Goal: Task Accomplishment & Management: Manage account settings

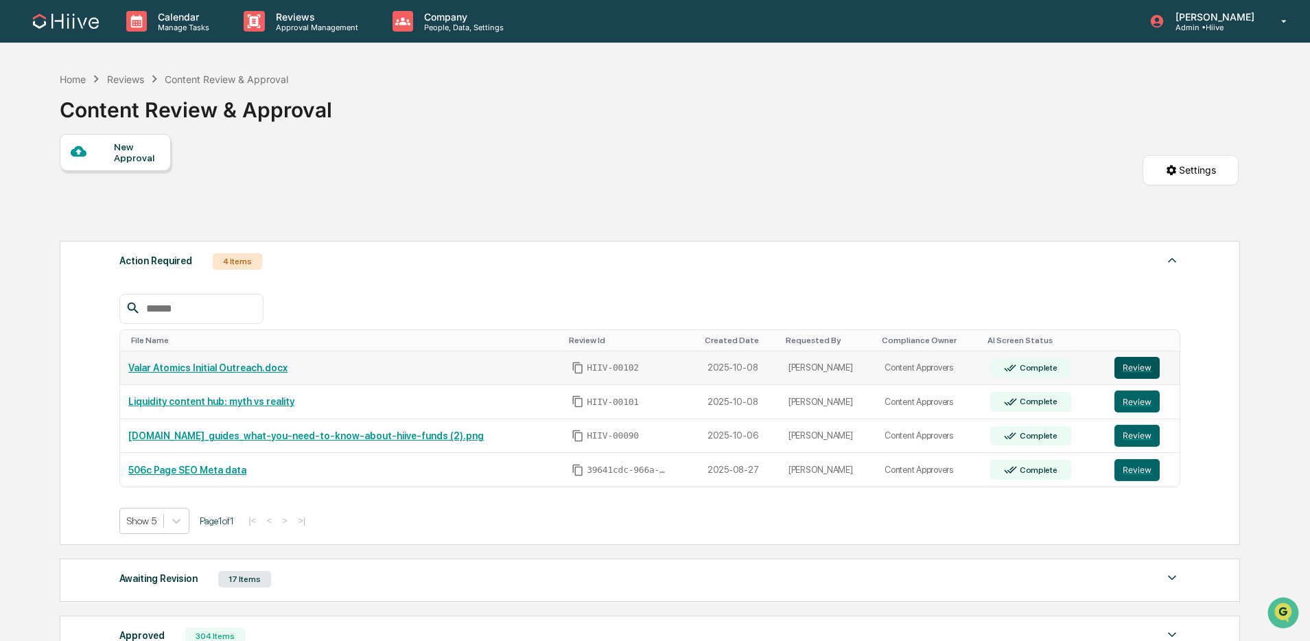
click at [1130, 373] on button "Review" at bounding box center [1136, 368] width 45 height 22
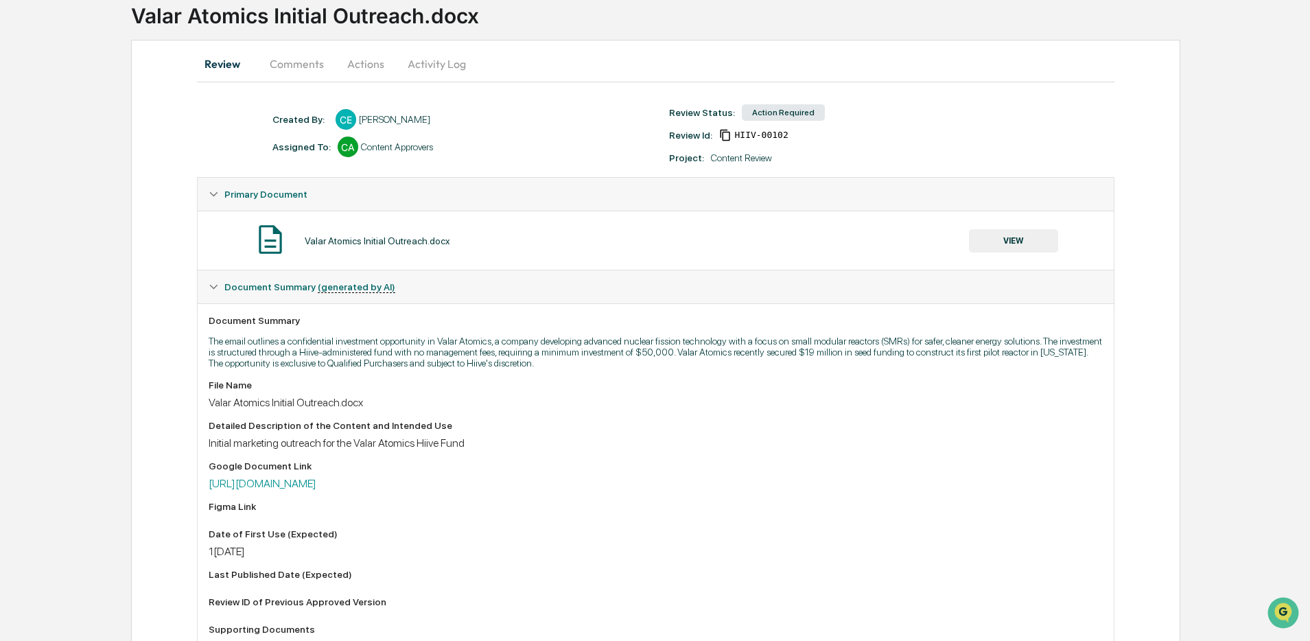
scroll to position [85, 0]
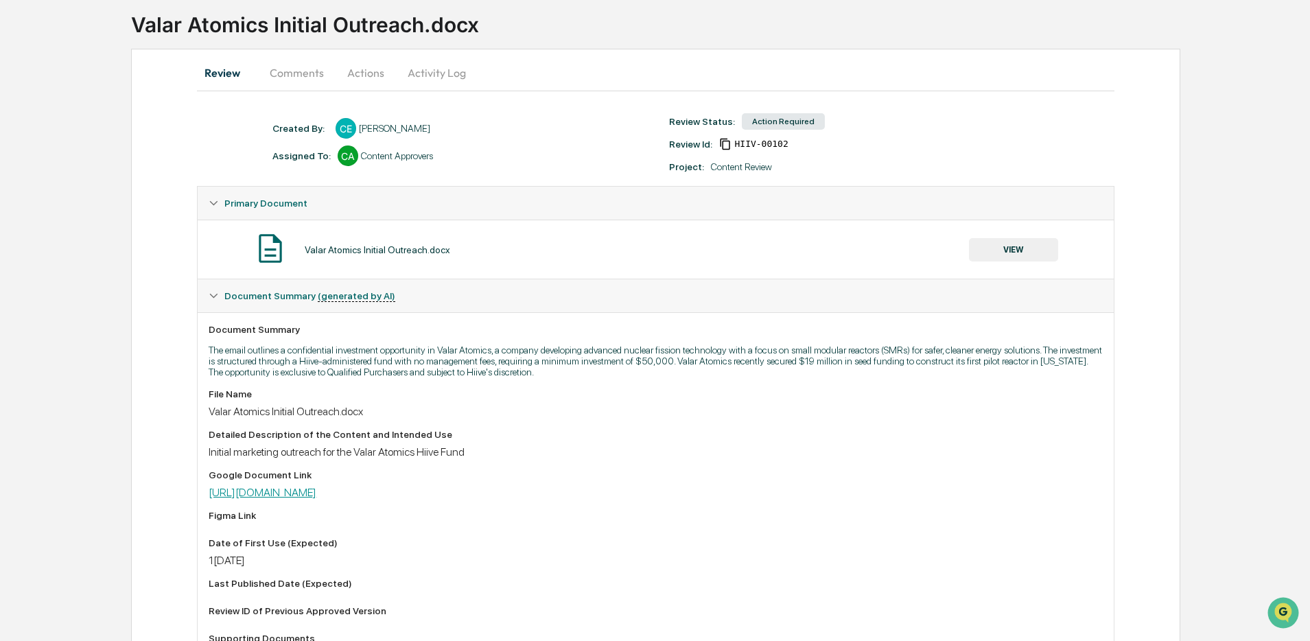
click at [316, 496] on link "[URL][DOMAIN_NAME]" at bounding box center [263, 492] width 108 height 13
click at [1023, 250] on button "VIEW" at bounding box center [1013, 249] width 89 height 23
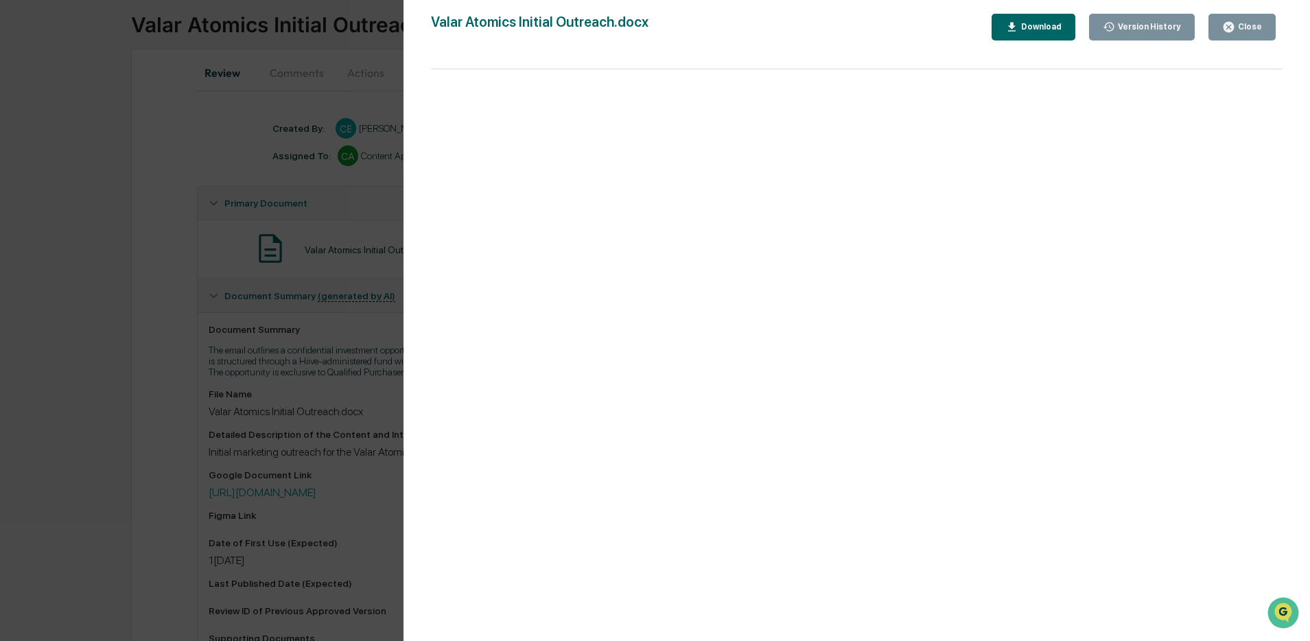
click at [1237, 23] on div "Close" at bounding box center [1248, 27] width 27 height 10
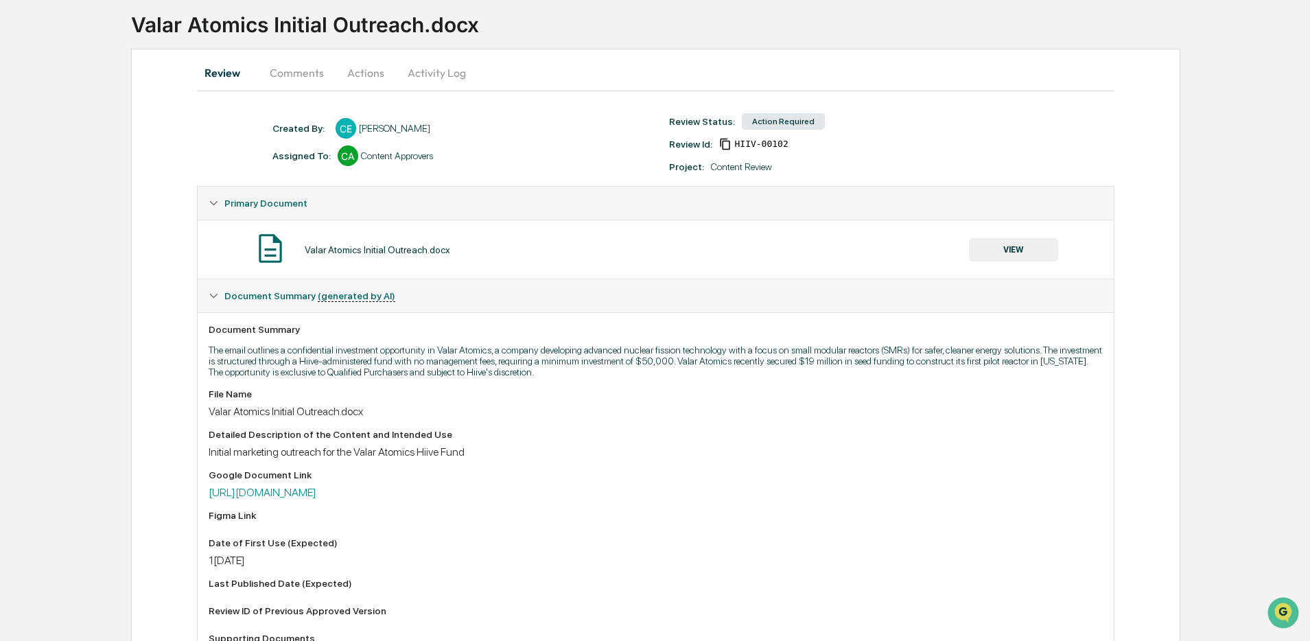
scroll to position [0, 0]
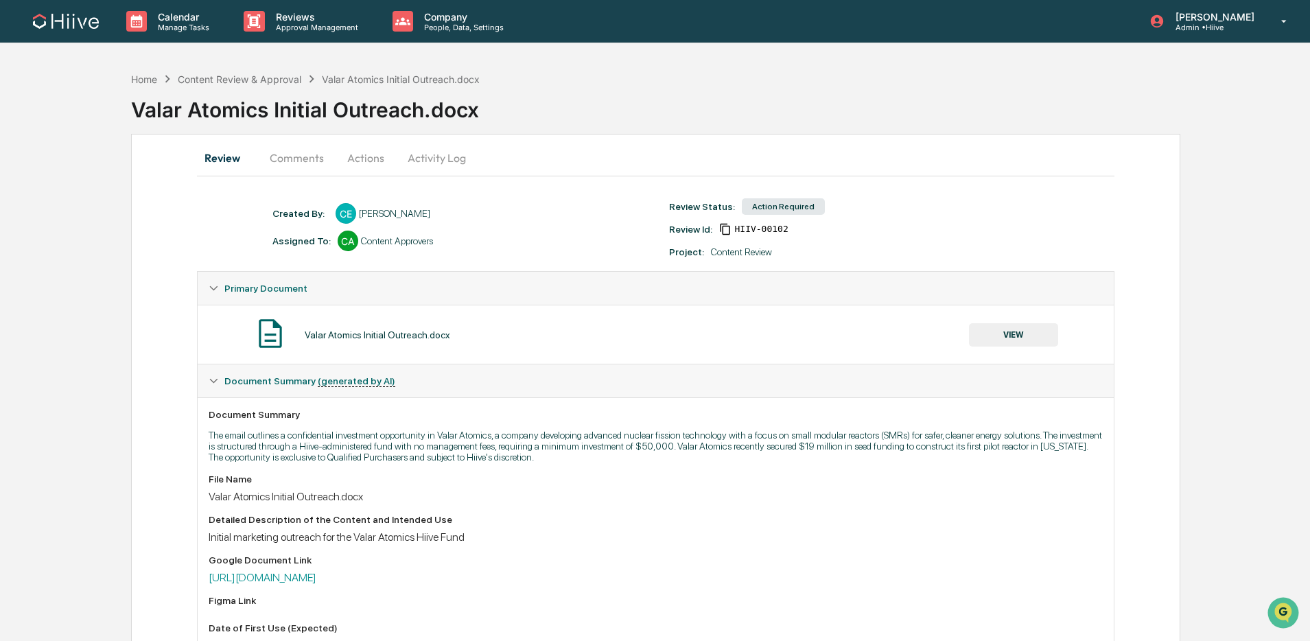
click at [303, 47] on div "Calendar Manage Tasks Reviews Approval Management Company People, Data, Setting…" at bounding box center [655, 609] width 1310 height 1218
click at [301, 29] on p "Approval Management" at bounding box center [315, 28] width 100 height 10
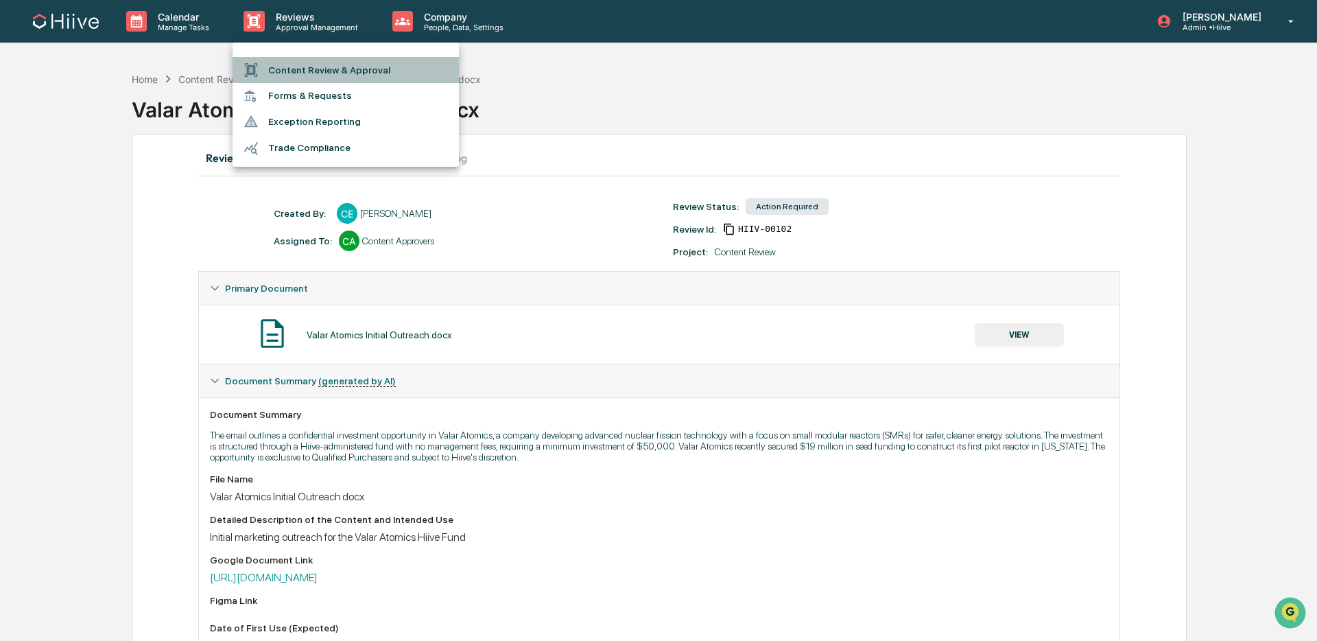
click at [287, 62] on li "Content Review & Approval" at bounding box center [346, 70] width 226 height 26
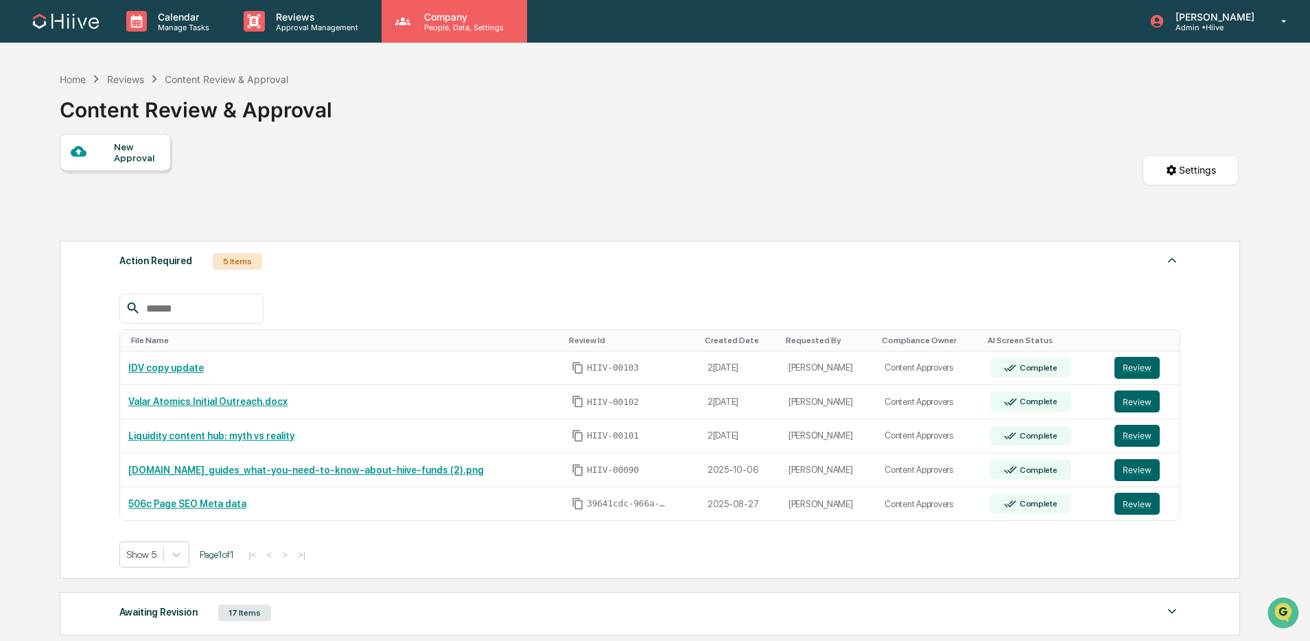
click at [471, 32] on div "Company People, Data, Settings" at bounding box center [453, 21] width 145 height 43
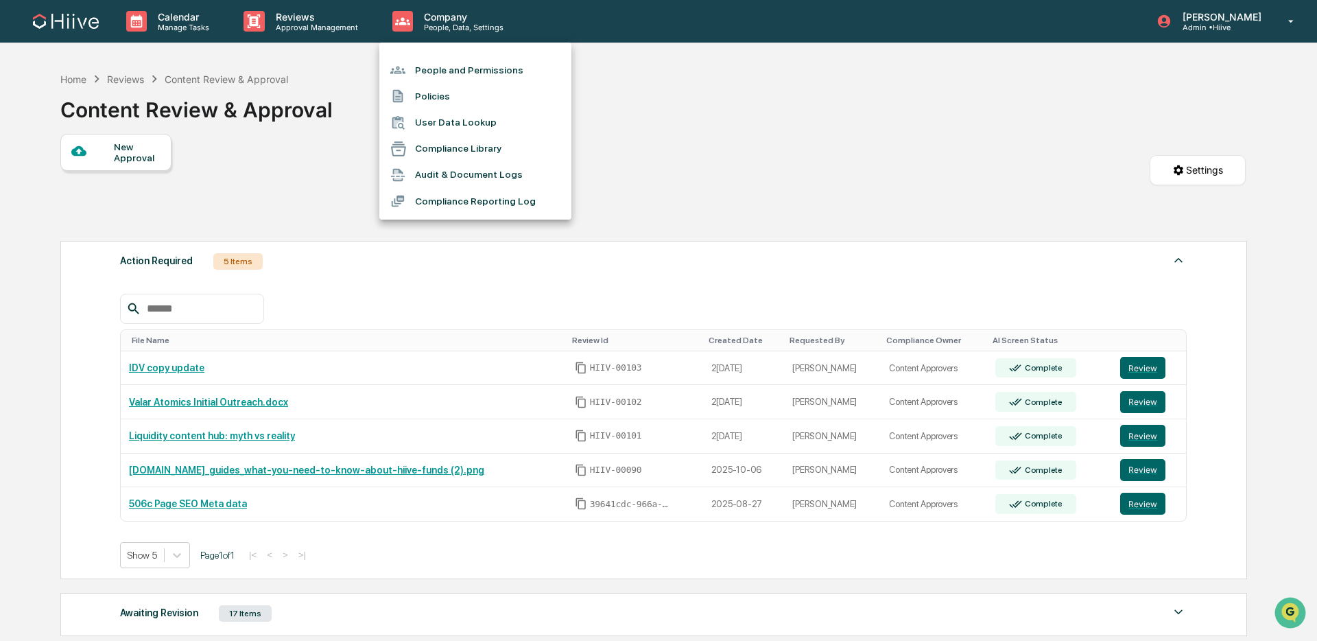
click at [466, 76] on li "People and Permissions" at bounding box center [475, 70] width 192 height 26
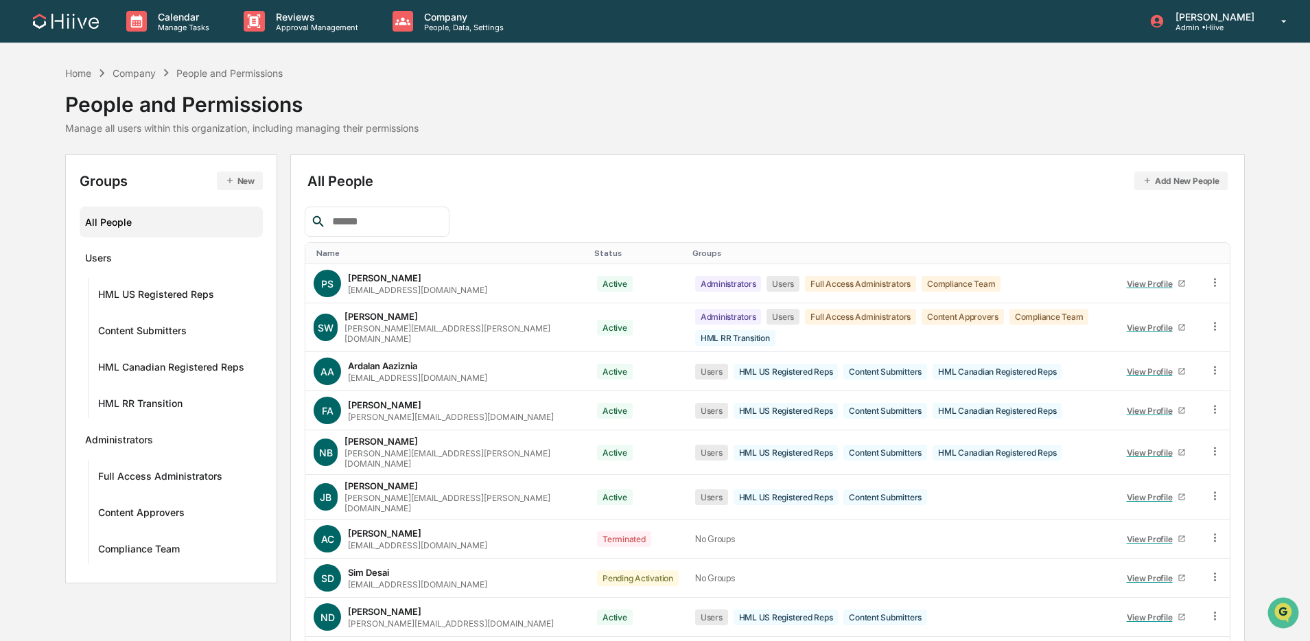
click at [389, 230] on div at bounding box center [377, 221] width 144 height 30
click at [343, 215] on input "text" at bounding box center [385, 222] width 117 height 18
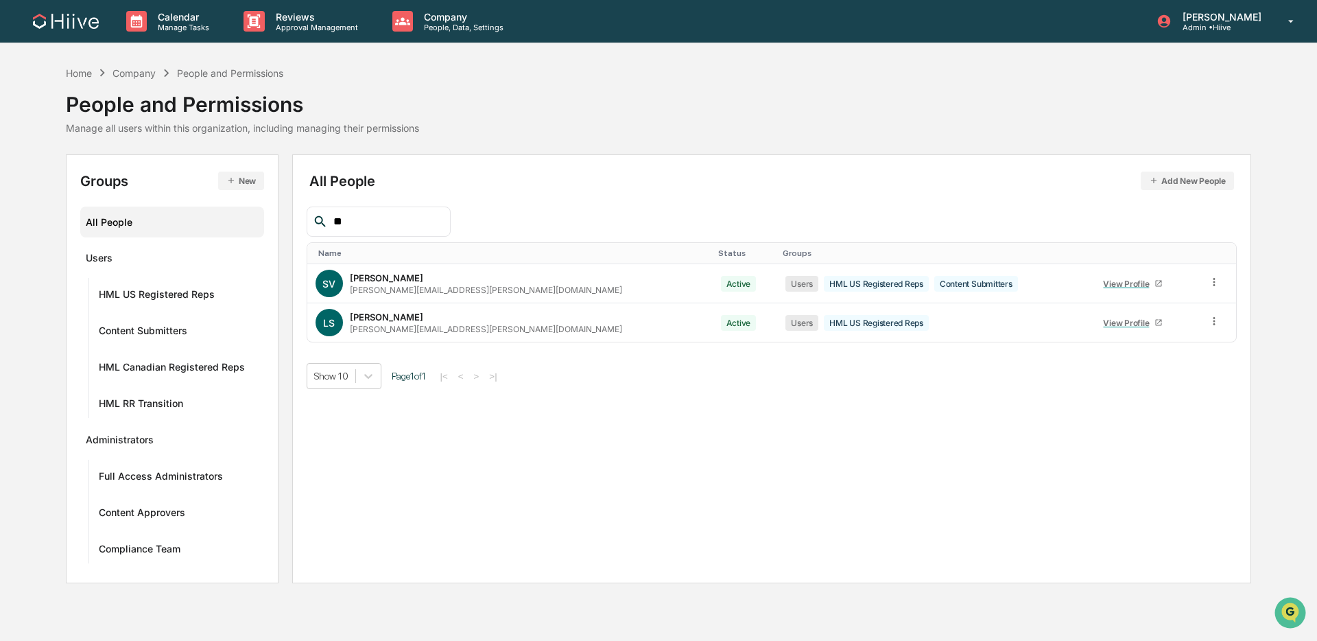
type input "*"
